Goal: Transaction & Acquisition: Purchase product/service

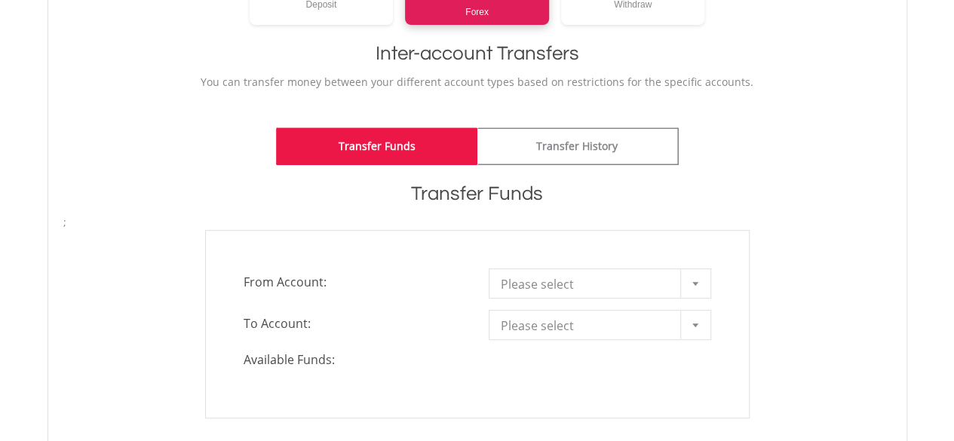
scroll to position [452, 0]
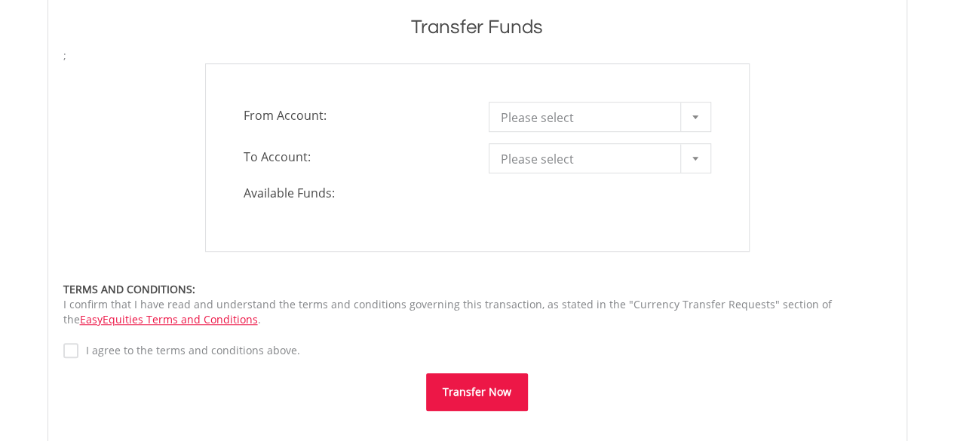
click at [556, 127] on div "**********" at bounding box center [477, 157] width 544 height 188
click at [560, 121] on span "Please select" at bounding box center [589, 118] width 176 height 30
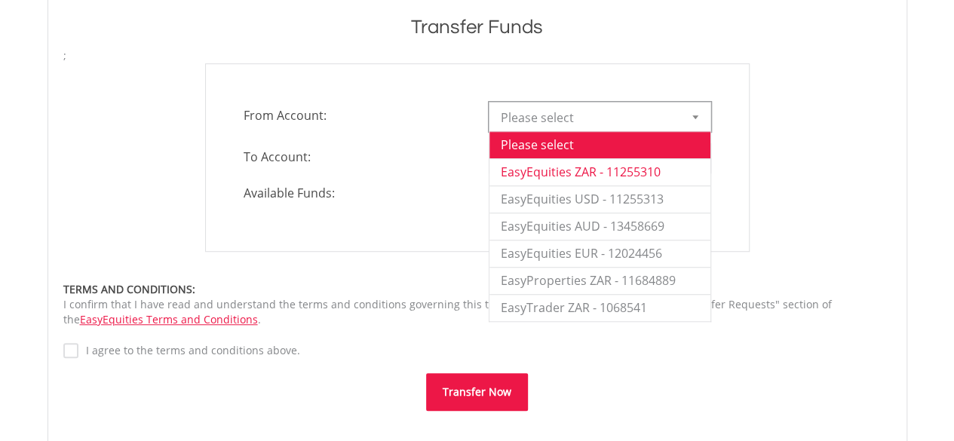
click at [564, 170] on li "EasyEquities ZAR - 11255310" at bounding box center [599, 171] width 221 height 27
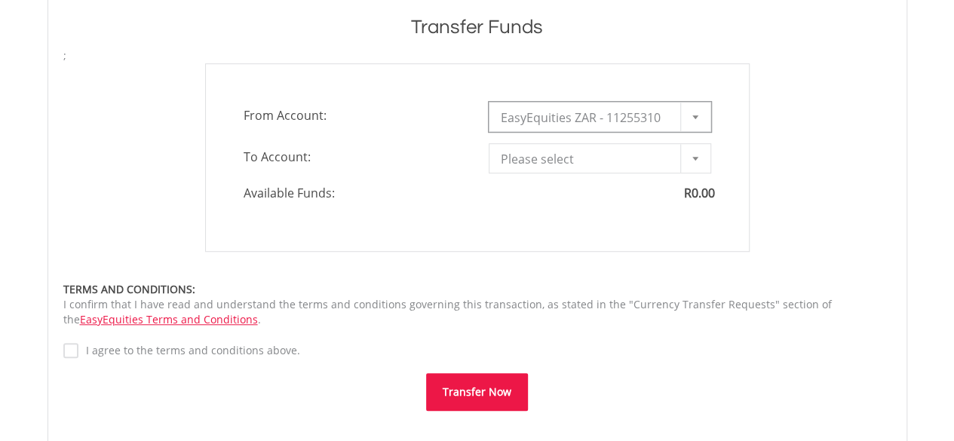
click at [574, 156] on span "Please select" at bounding box center [589, 159] width 176 height 30
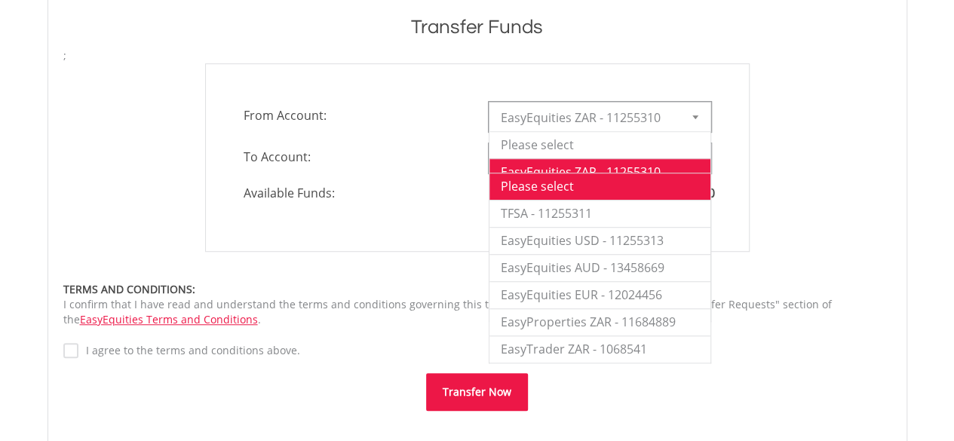
click at [581, 105] on span "EasyEquities ZAR - 11255310" at bounding box center [589, 118] width 176 height 30
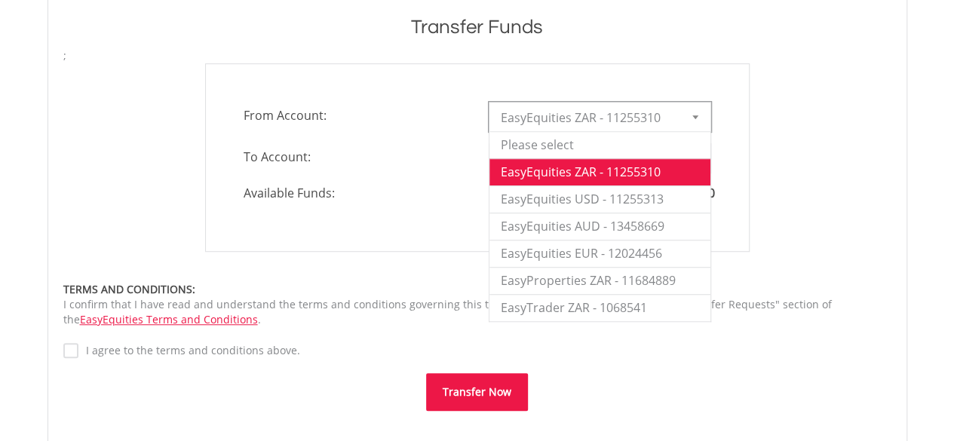
click at [434, 170] on div "**********" at bounding box center [477, 158] width 490 height 30
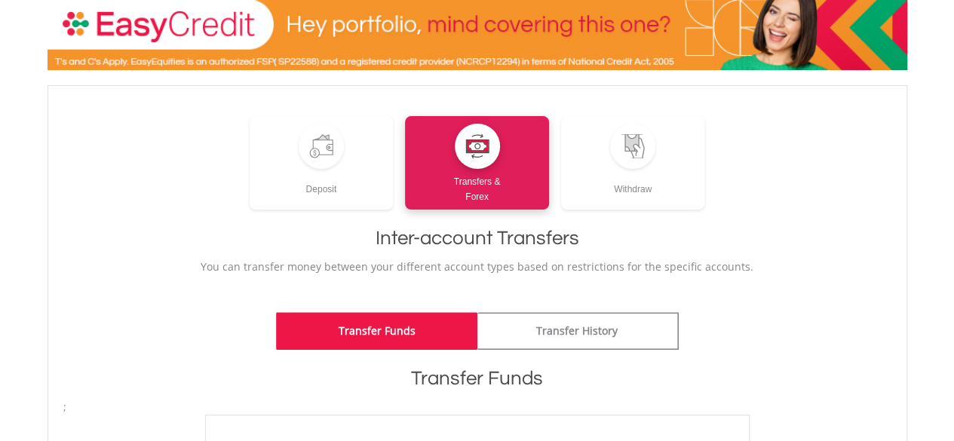
scroll to position [0, 0]
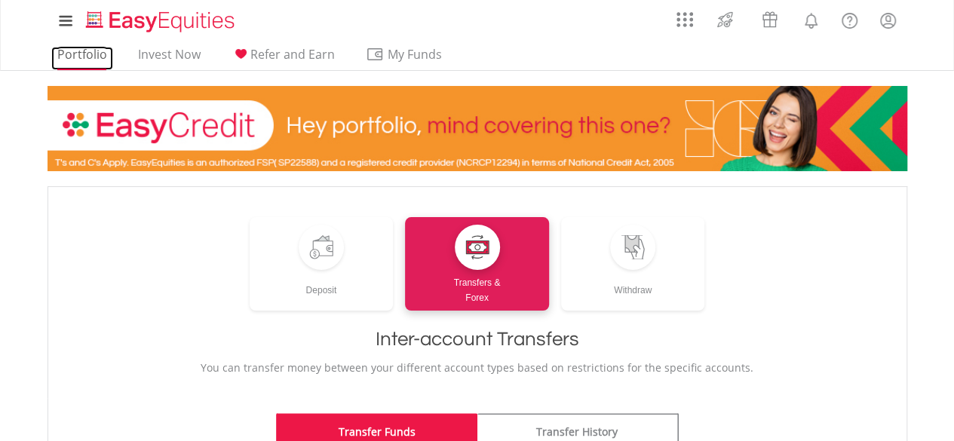
click at [96, 63] on link "Portfolio" at bounding box center [82, 58] width 62 height 23
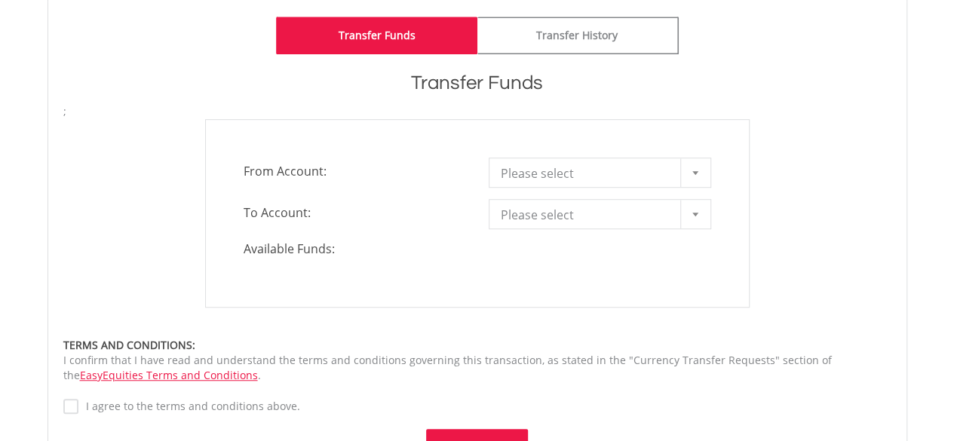
scroll to position [302, 0]
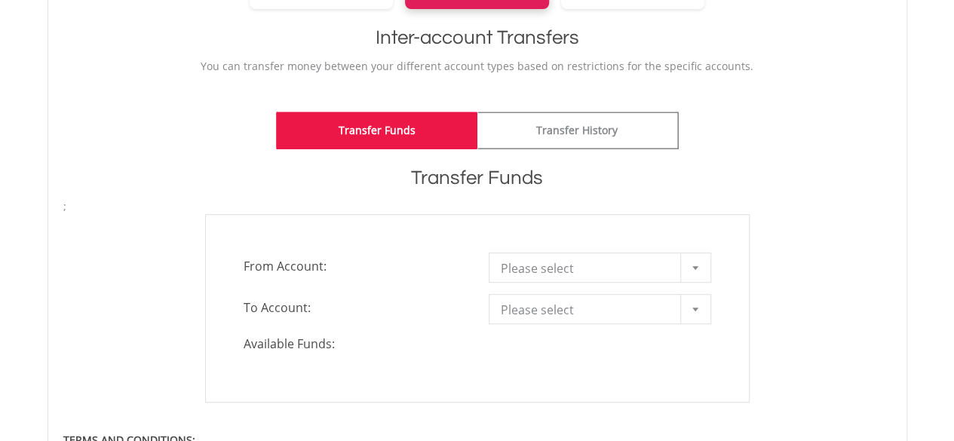
click at [545, 280] on div "Please select" at bounding box center [600, 268] width 222 height 30
click at [547, 277] on span "Please select" at bounding box center [589, 268] width 176 height 30
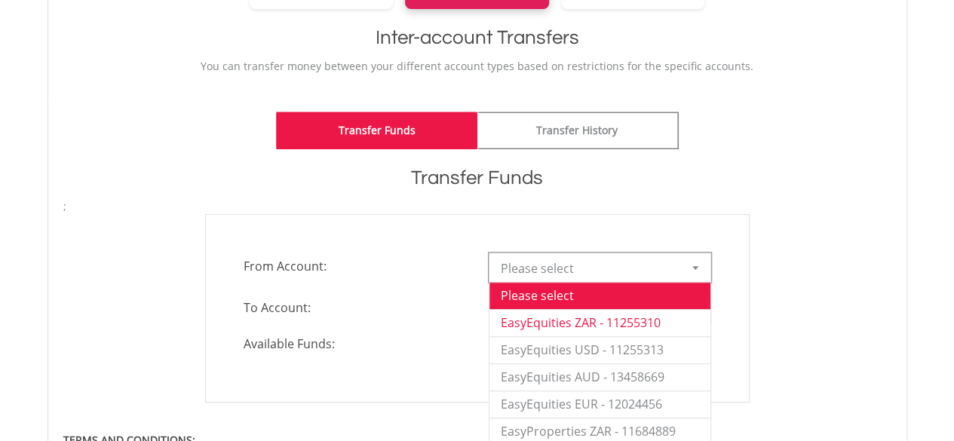
click at [561, 312] on li "EasyEquities ZAR - 11255310" at bounding box center [599, 322] width 221 height 27
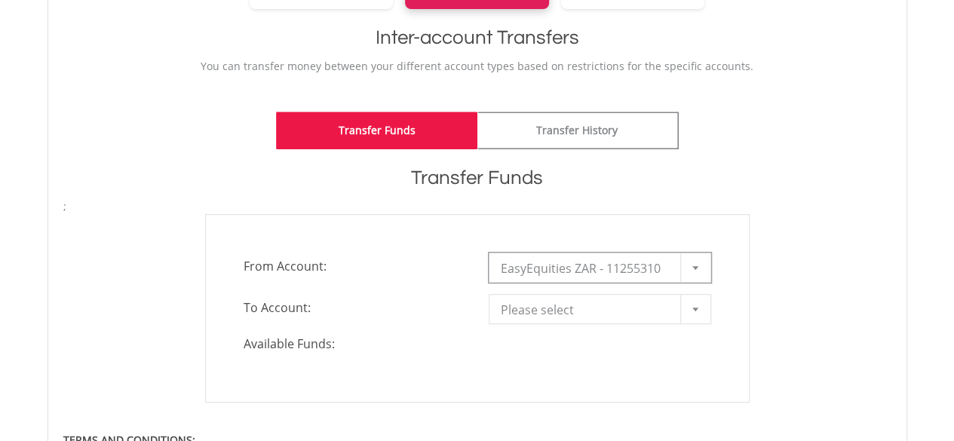
click at [570, 310] on span "Please select" at bounding box center [589, 310] width 176 height 30
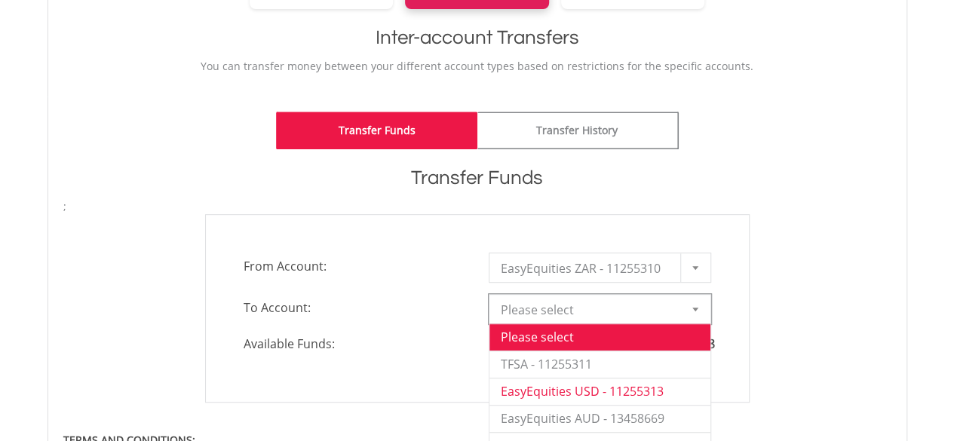
click at [649, 394] on li "EasyEquities USD - 11255313" at bounding box center [599, 391] width 221 height 27
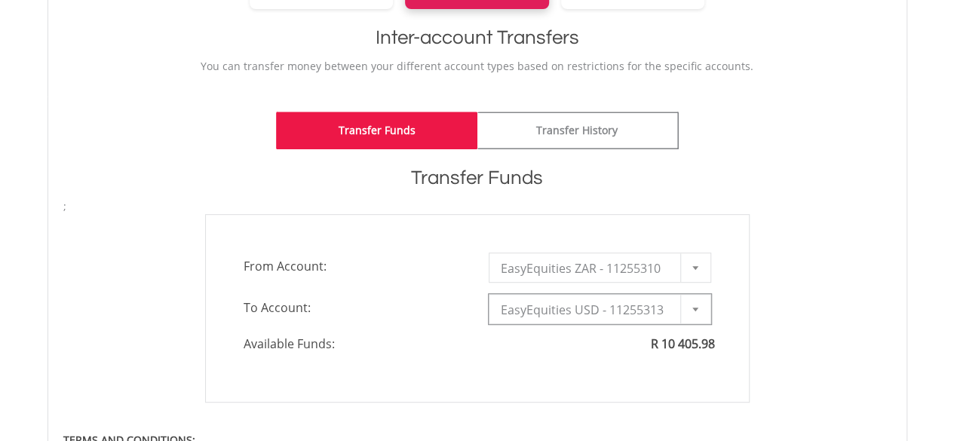
type input "*"
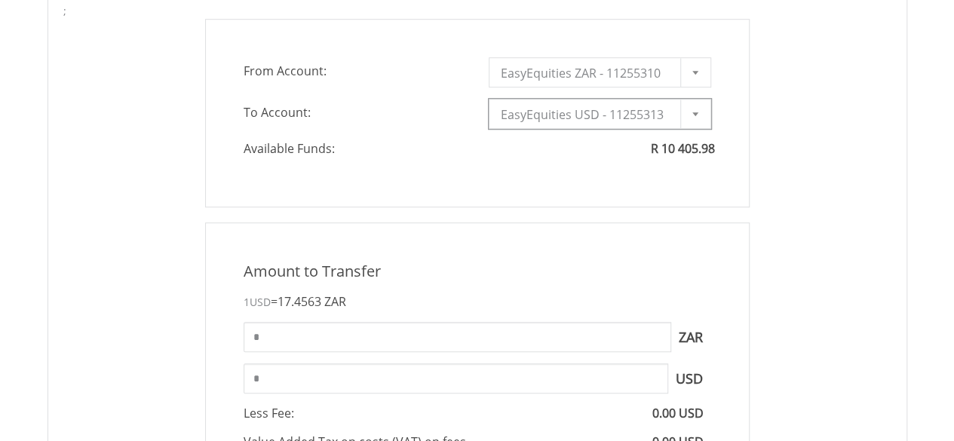
scroll to position [528, 0]
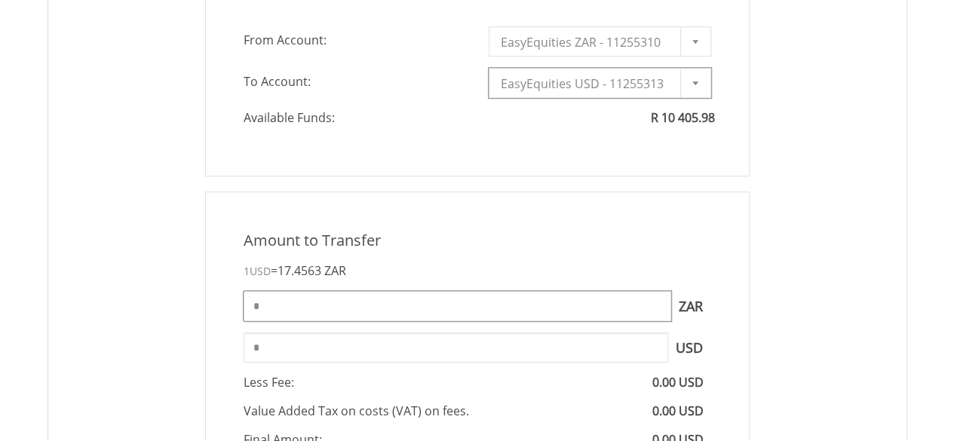
click at [381, 314] on input "*" at bounding box center [457, 306] width 427 height 30
type input "*"
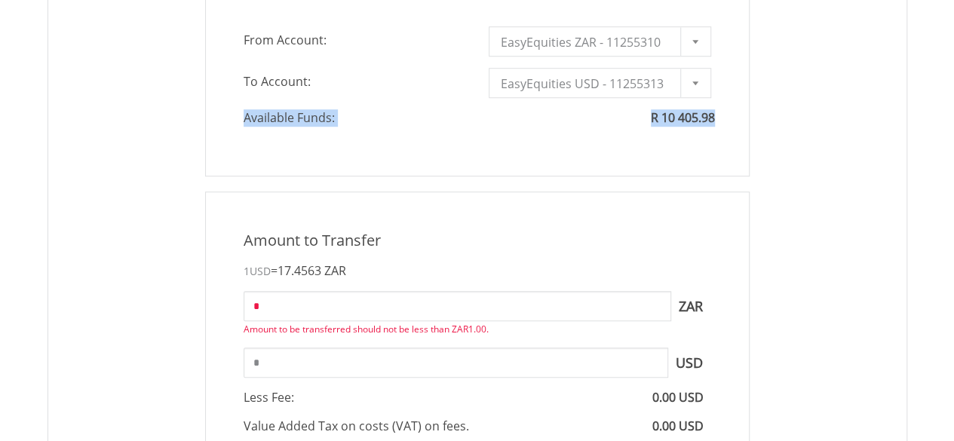
drag, startPoint x: 719, startPoint y: 116, endPoint x: 651, endPoint y: 128, distance: 68.9
click at [651, 128] on div "**********" at bounding box center [477, 82] width 544 height 188
click at [423, 307] on input "*" at bounding box center [457, 306] width 427 height 30
type input "*****"
type input "******"
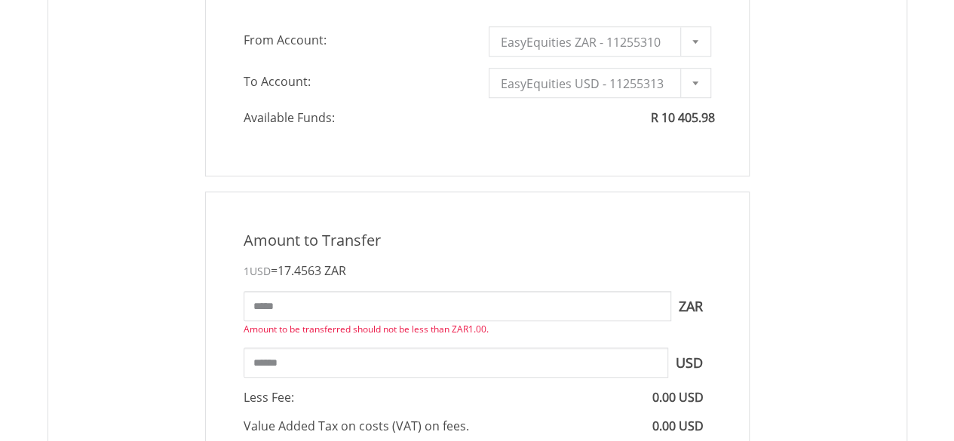
click at [477, 284] on div "Amount to Transfer 1 USD = 17.4563 ZAR ***** ZAR You can transfer funds into yo…" at bounding box center [477, 386] width 544 height 390
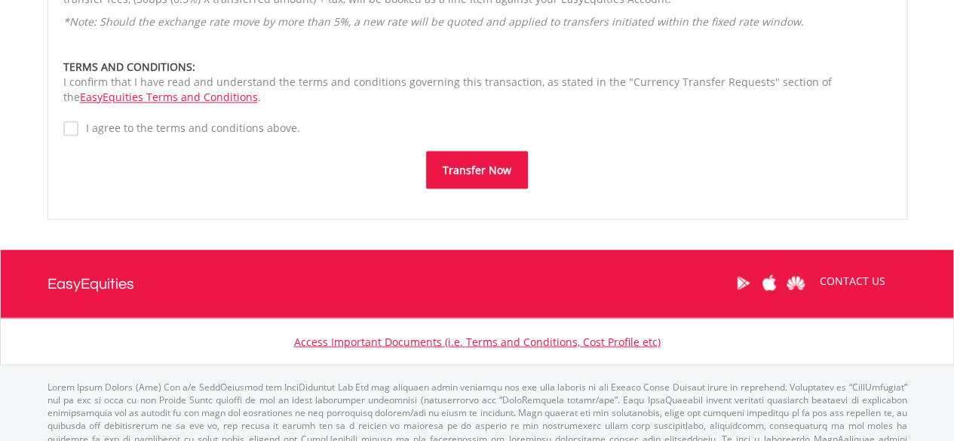
scroll to position [1282, 0]
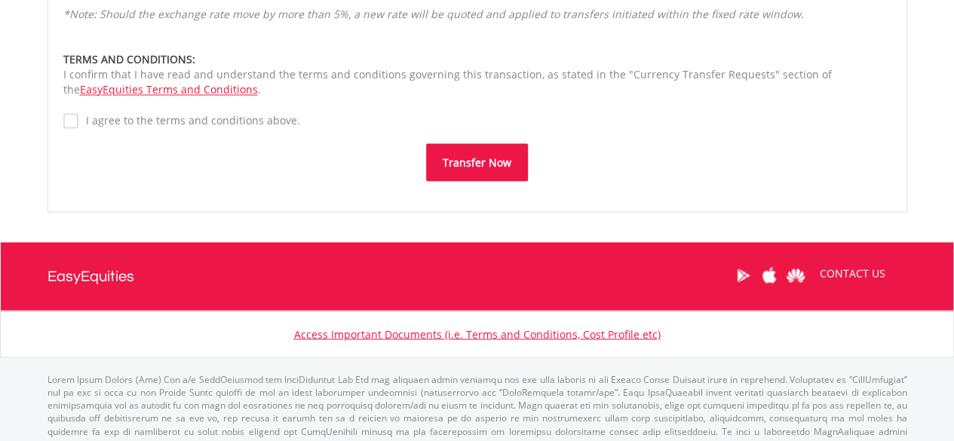
click at [81, 124] on label "I agree to the terms and conditions above." at bounding box center [189, 120] width 222 height 15
click at [485, 161] on button "Transfer Now" at bounding box center [477, 162] width 102 height 38
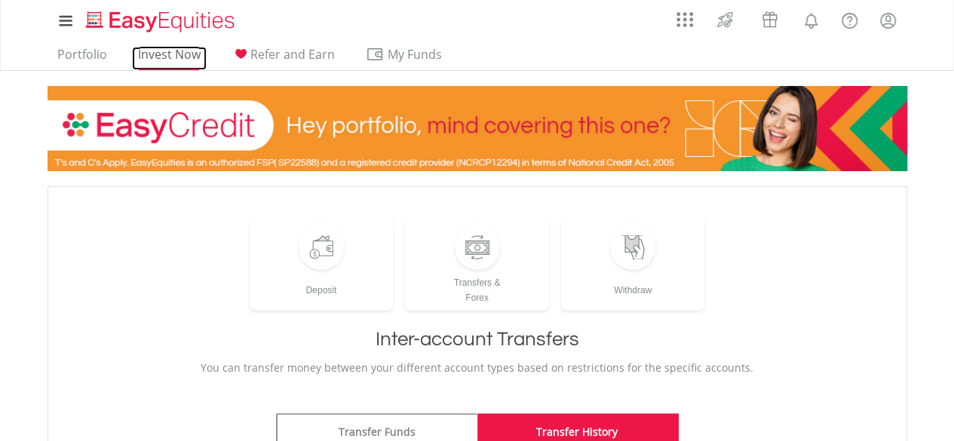
click at [163, 49] on link "Invest Now" at bounding box center [169, 58] width 75 height 23
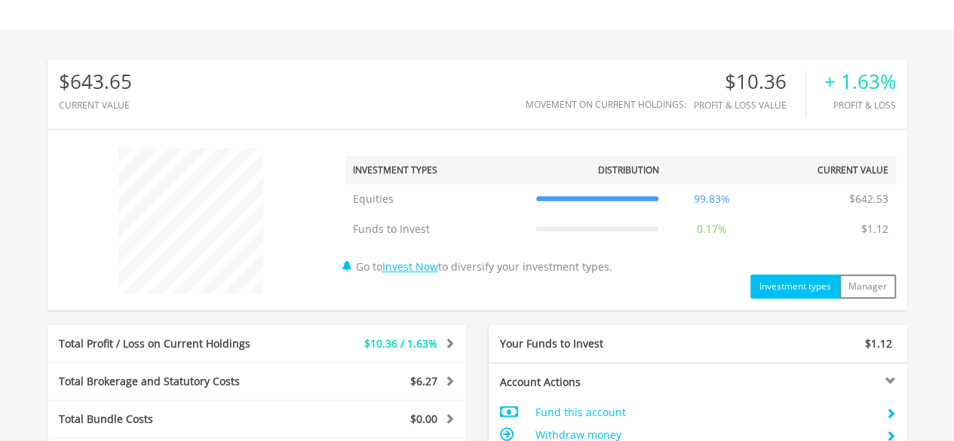
scroll to position [832, 0]
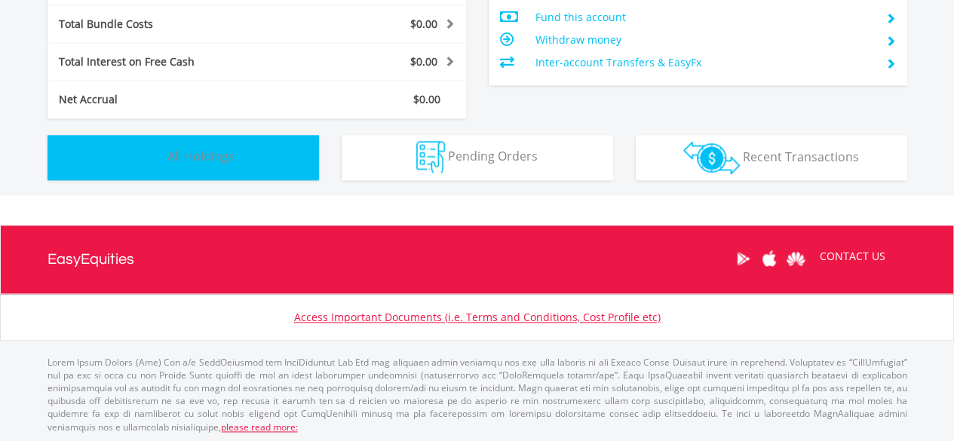
click at [168, 148] on span "All Holdings" at bounding box center [200, 156] width 67 height 17
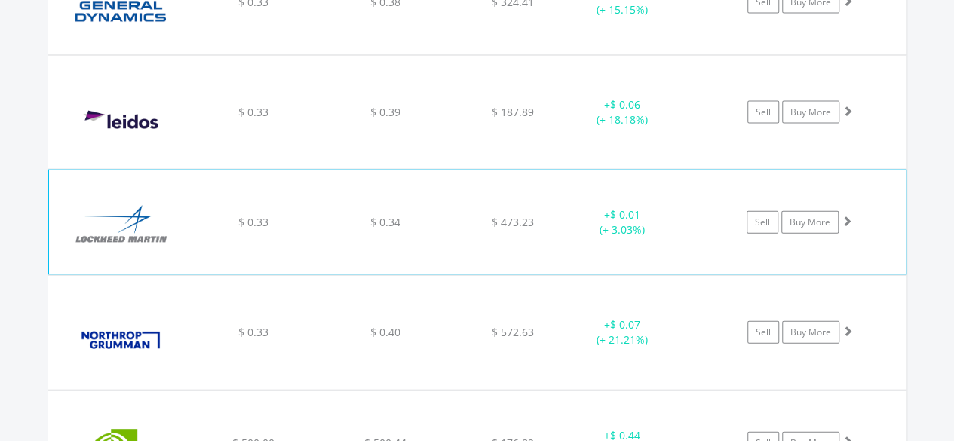
scroll to position [1660, 0]
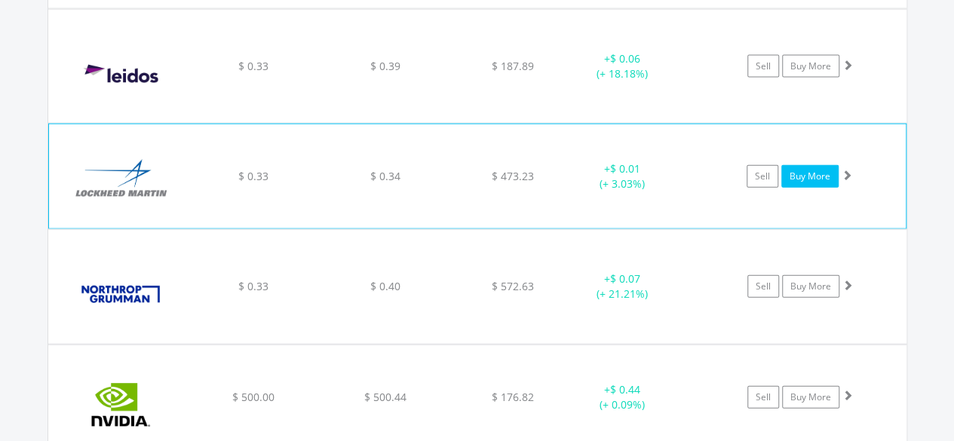
click at [792, 171] on link "Buy More" at bounding box center [809, 176] width 57 height 23
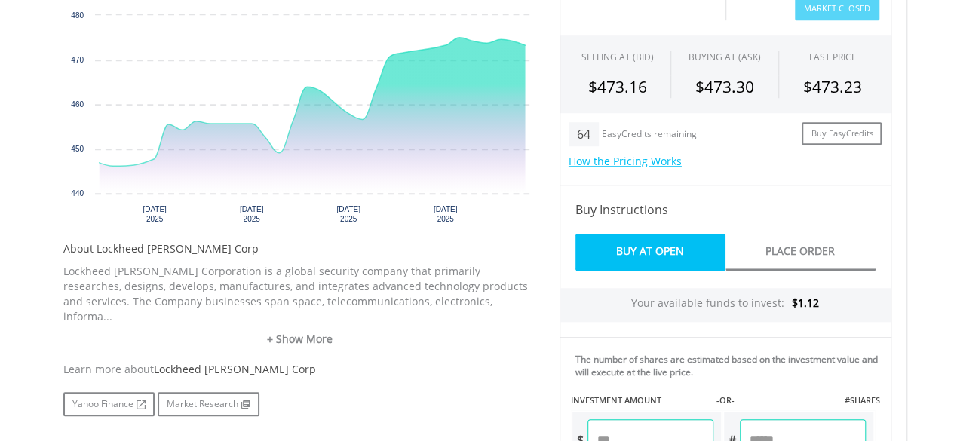
scroll to position [679, 0]
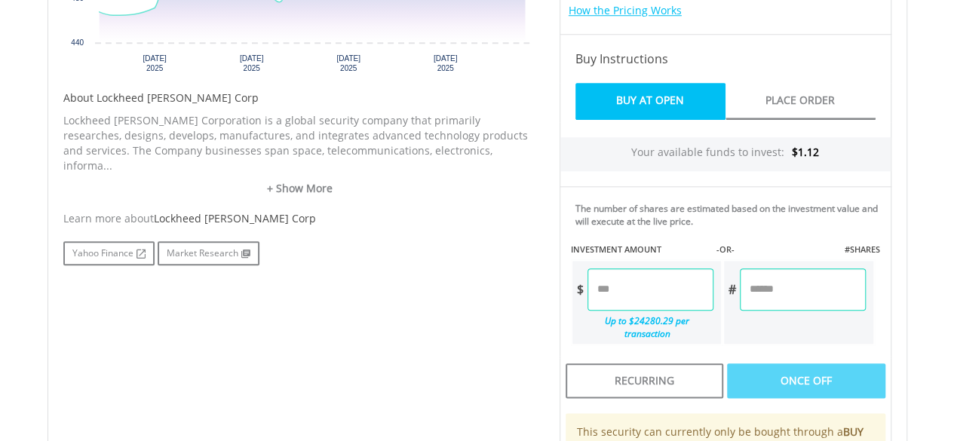
click at [629, 286] on input "number" at bounding box center [650, 289] width 126 height 42
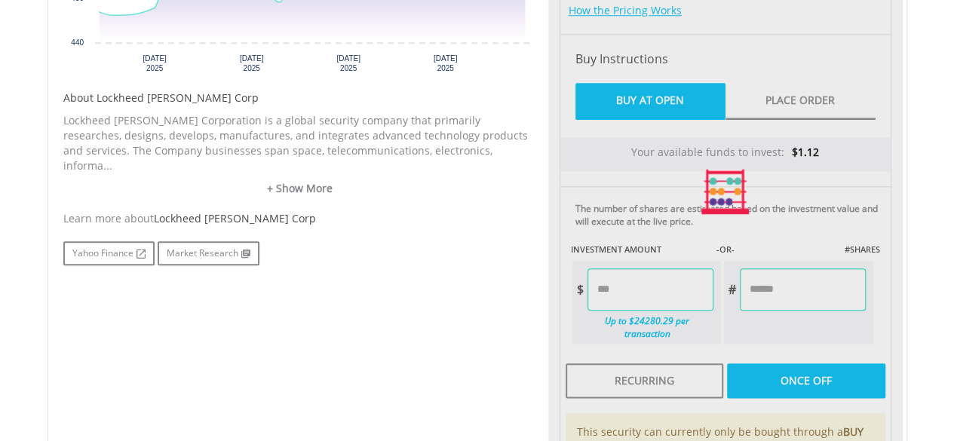
type input "****"
type input "******"
click at [847, 361] on div "Last Updated Price: 15-min. Delay* Price Update Cost: 0 Credits Market Closed S…" at bounding box center [725, 191] width 354 height 771
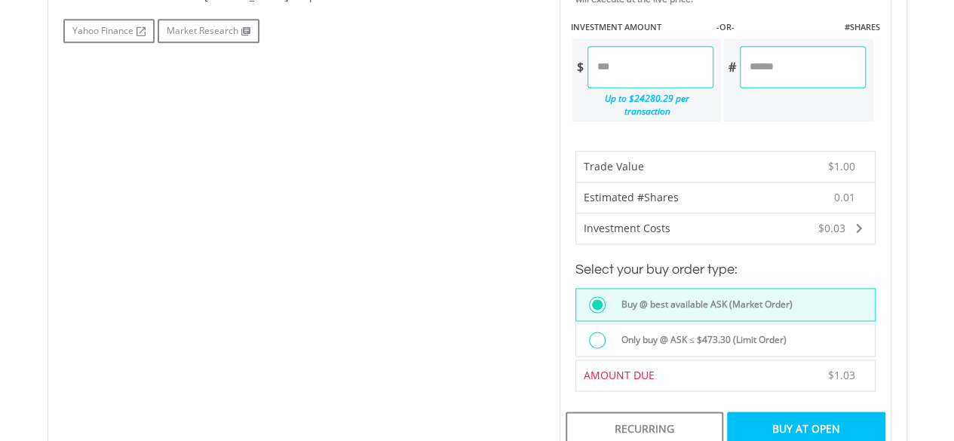
scroll to position [905, 0]
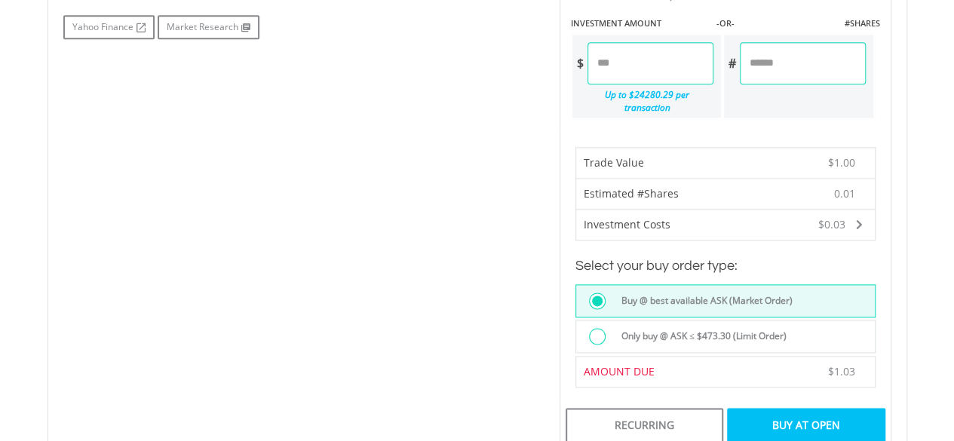
click at [786, 408] on div "Buy At Open" at bounding box center [806, 425] width 158 height 35
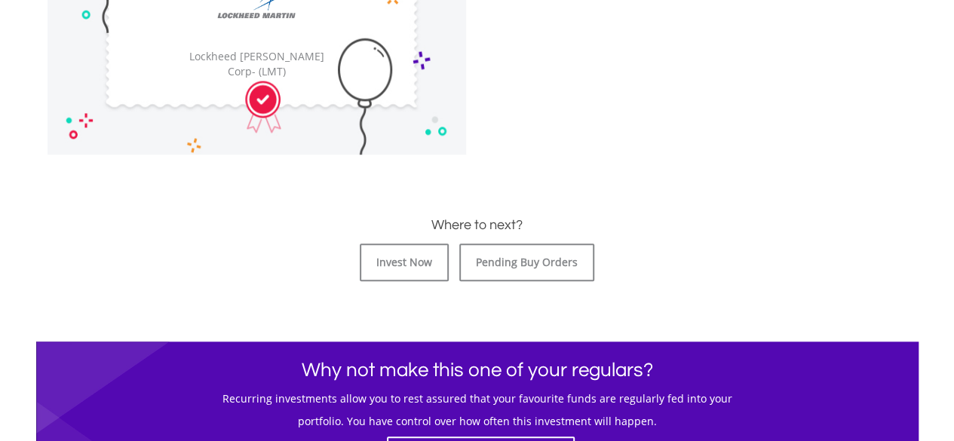
scroll to position [419, 0]
